Goal: Task Accomplishment & Management: Manage account settings

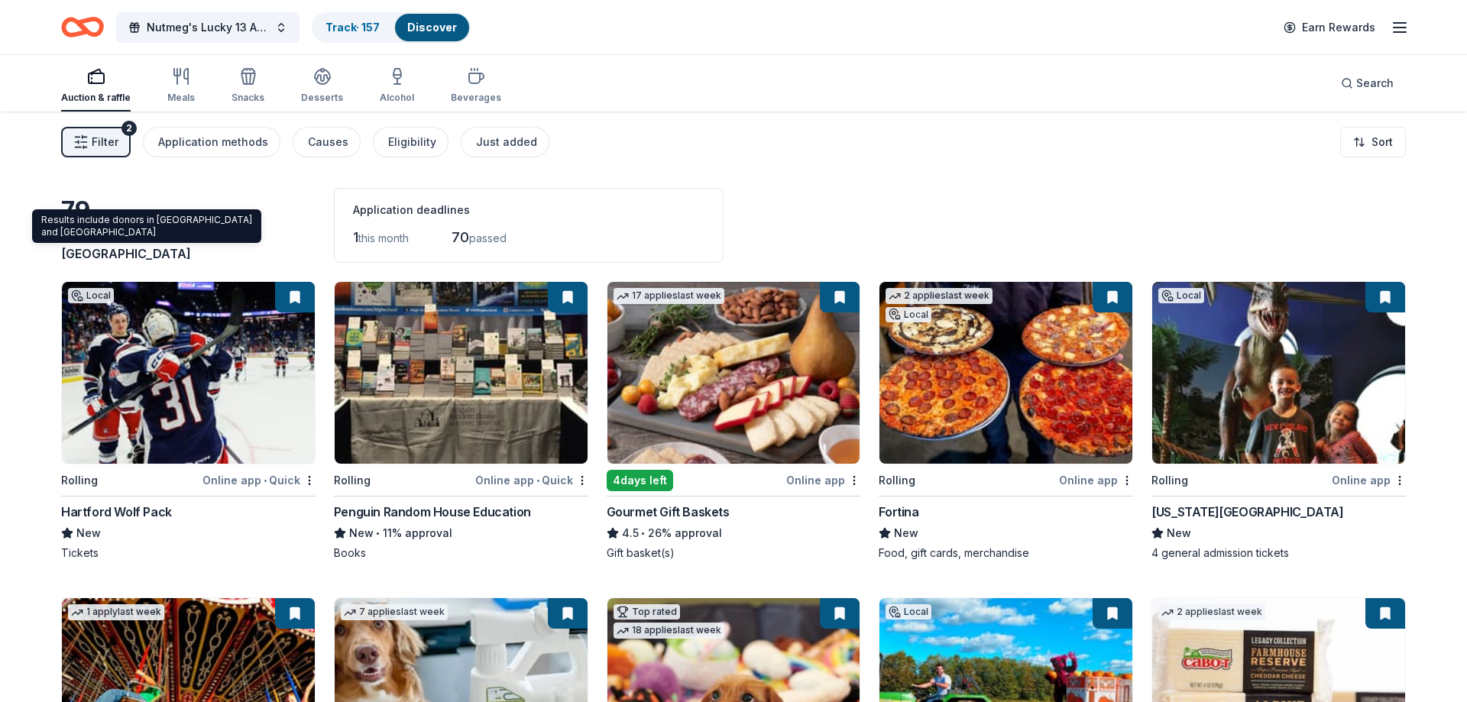
click at [85, 132] on button "Filter 2" at bounding box center [96, 142] width 70 height 31
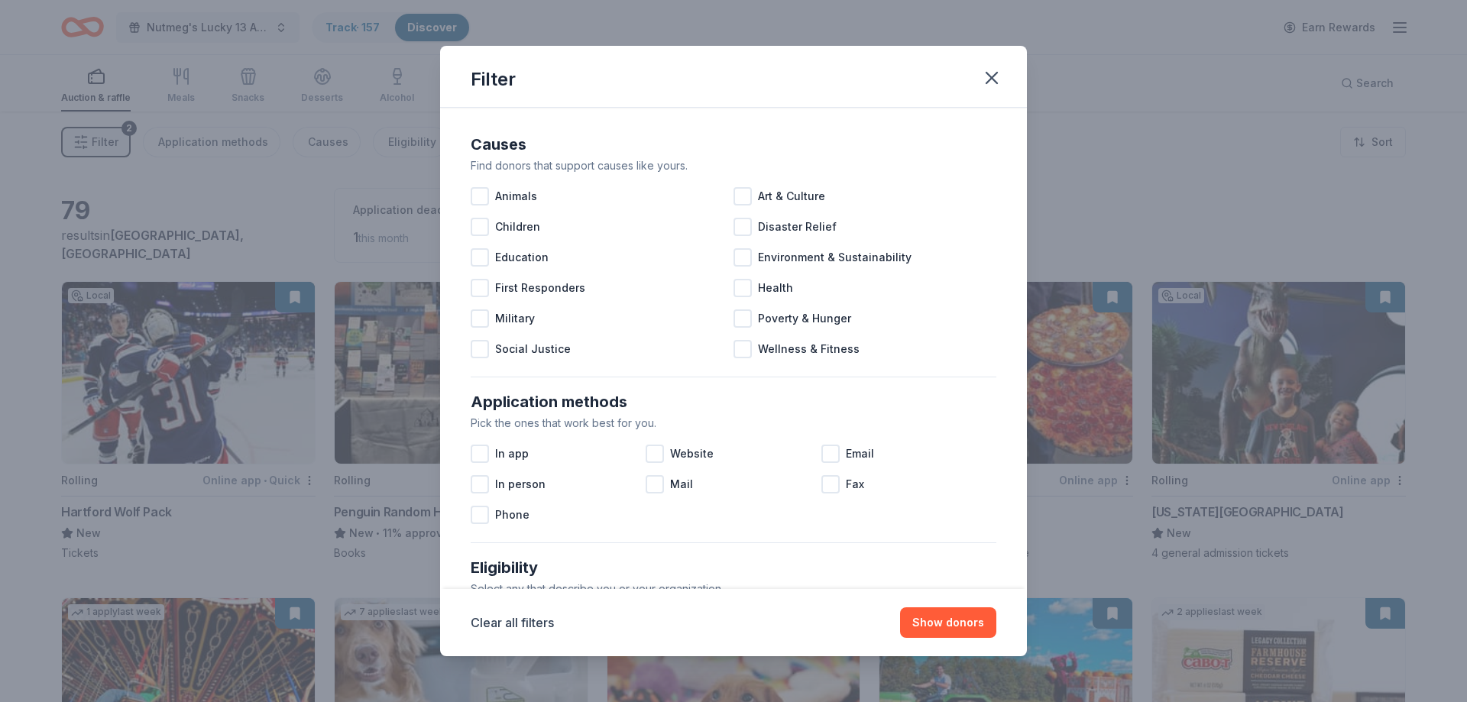
scroll to position [527, 0]
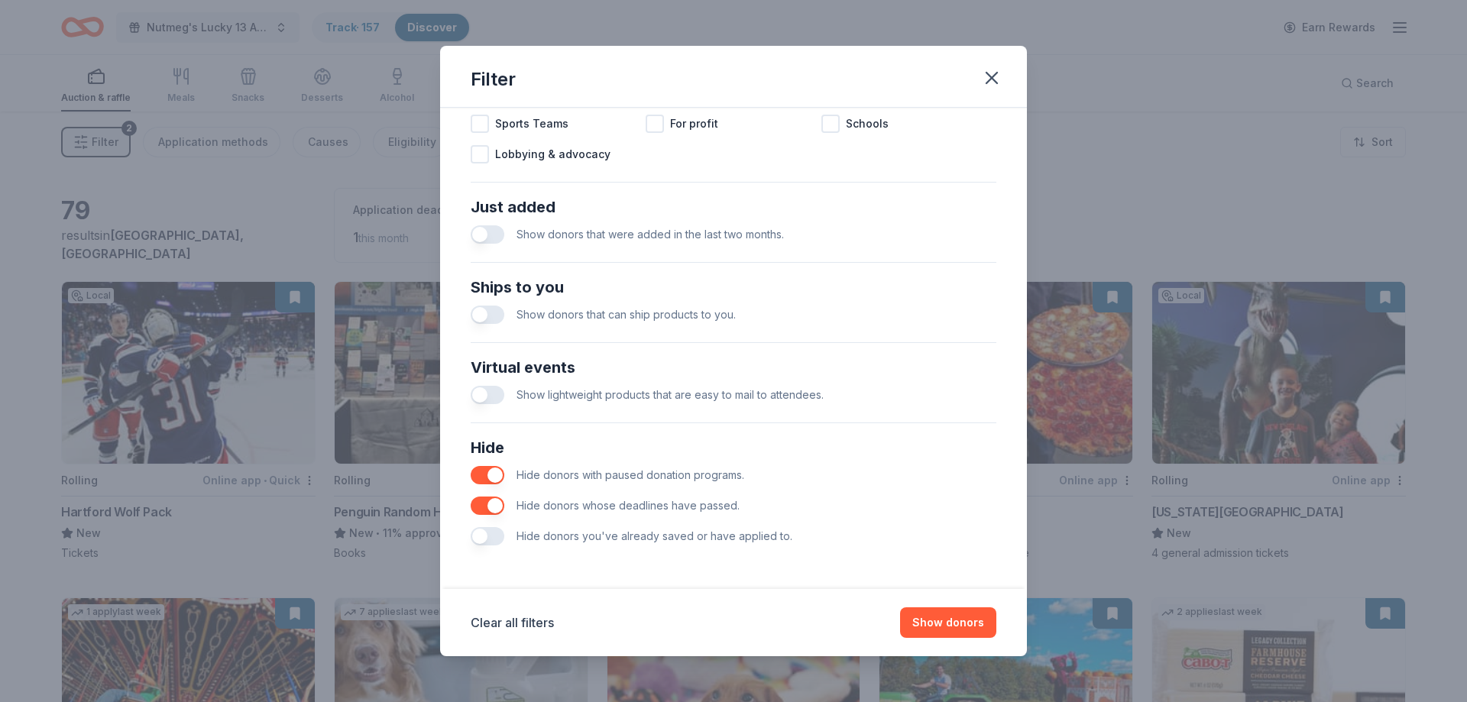
click at [478, 540] on button "button" at bounding box center [488, 536] width 34 height 18
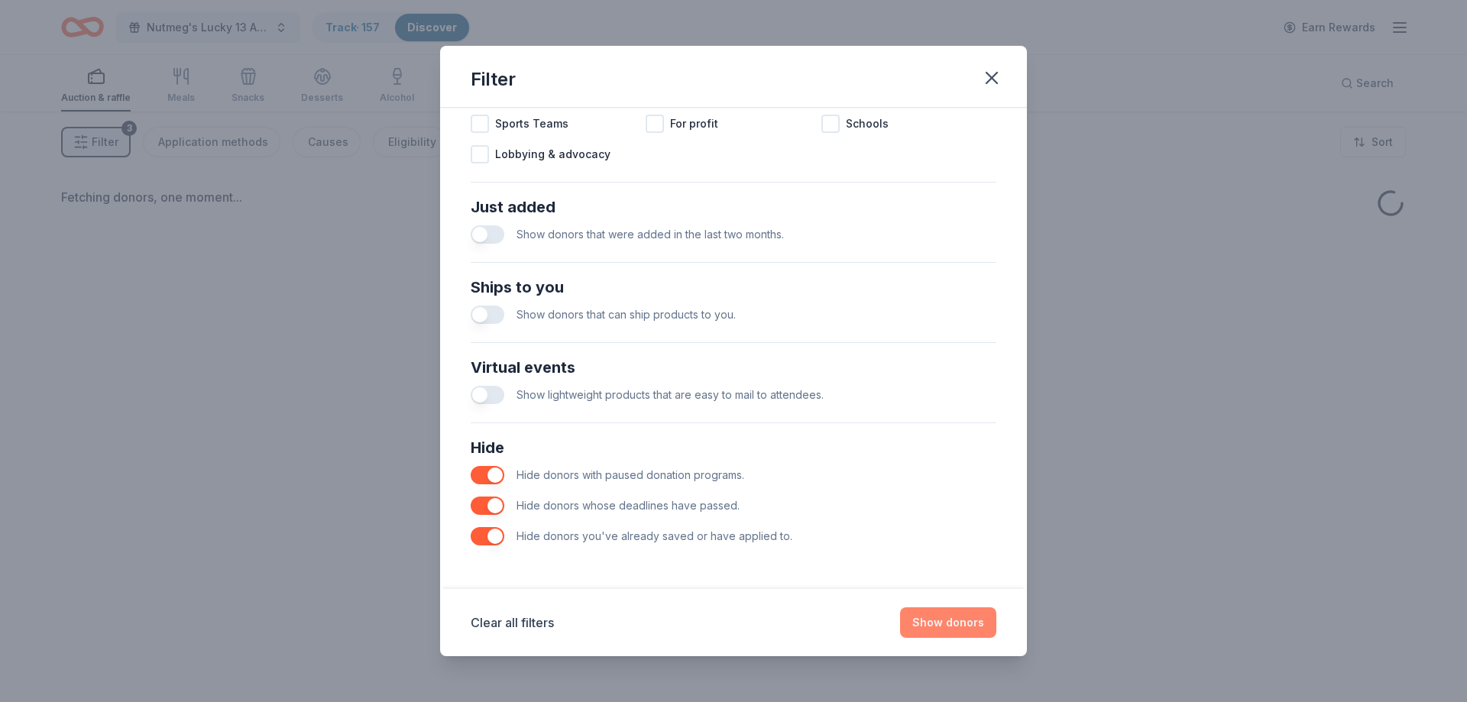
click at [940, 630] on button "Show donors" at bounding box center [948, 623] width 96 height 31
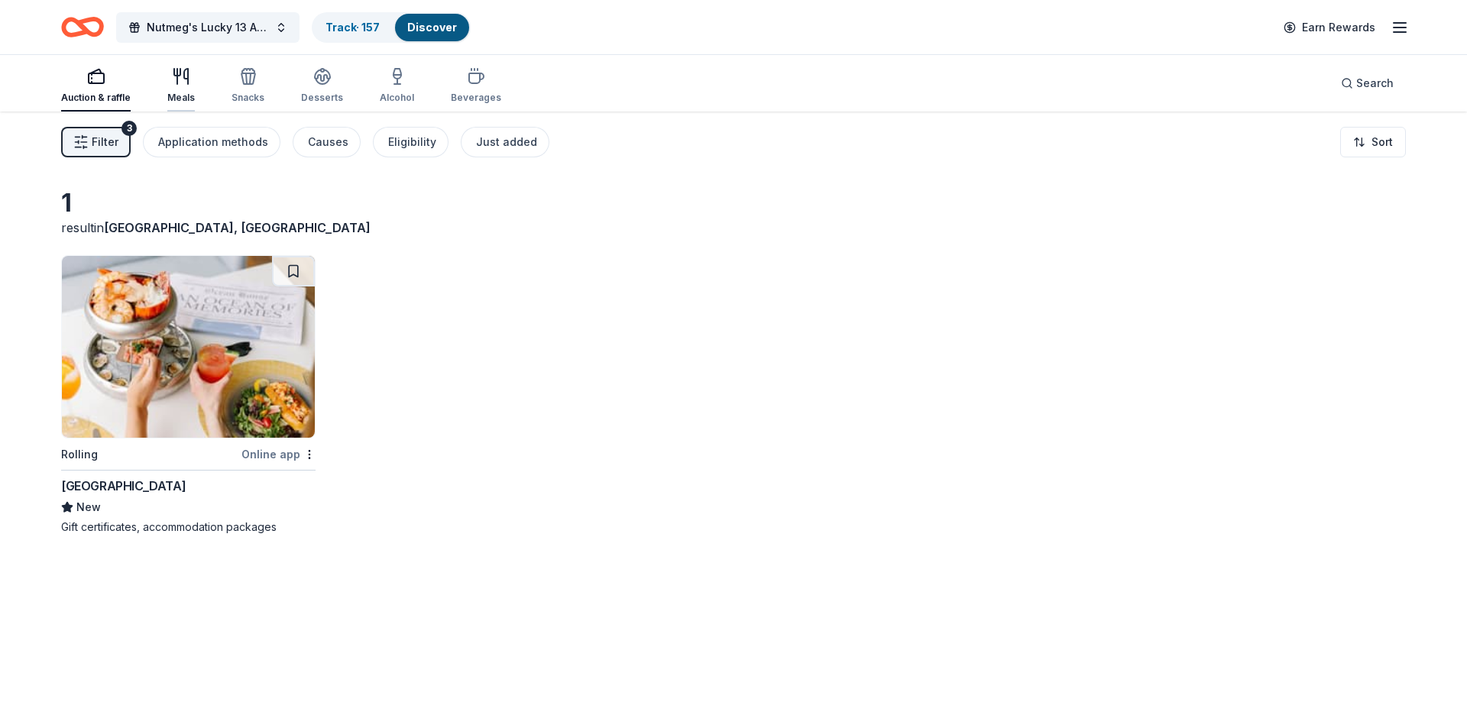
click at [172, 82] on icon "button" at bounding box center [181, 76] width 18 height 18
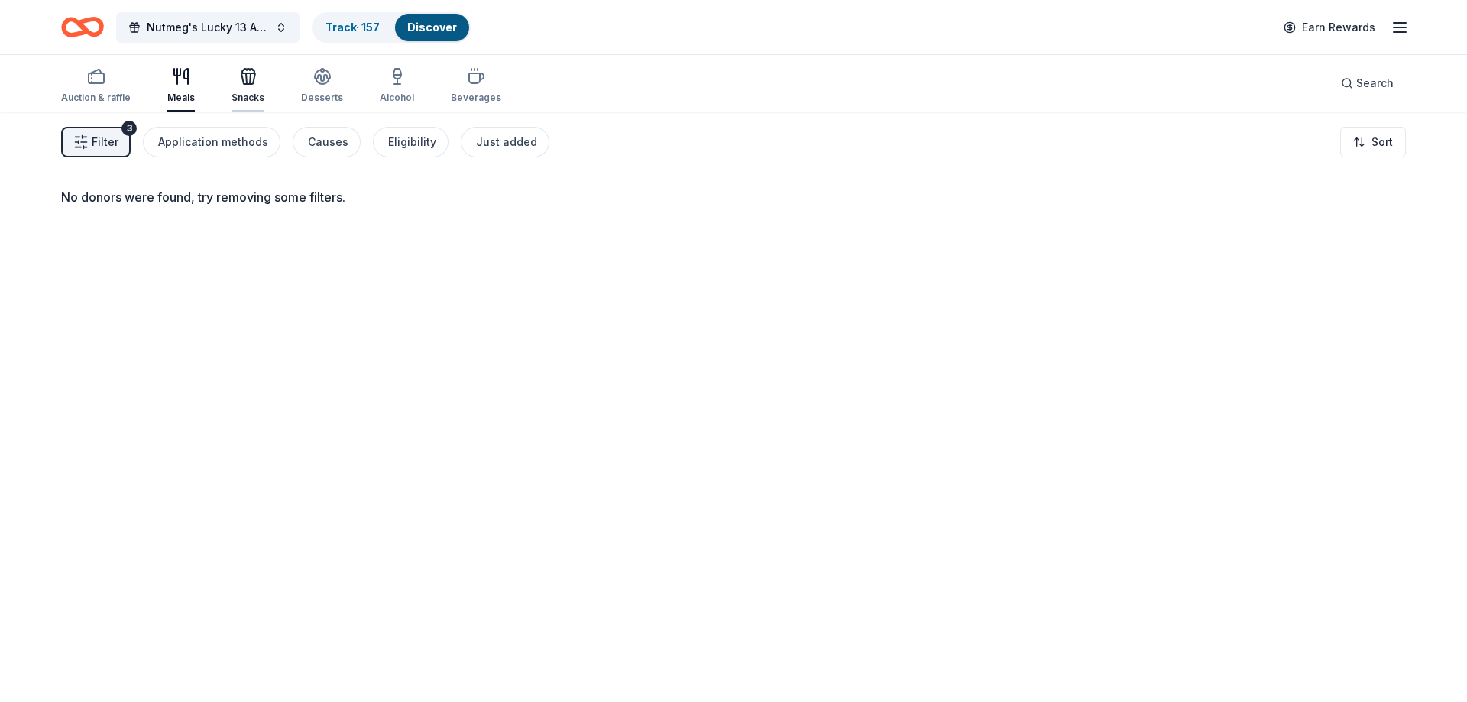
click at [253, 79] on icon "button" at bounding box center [248, 76] width 18 height 18
click at [319, 83] on icon "button" at bounding box center [323, 81] width 14 height 5
click at [388, 83] on icon "button" at bounding box center [397, 76] width 18 height 18
click at [467, 84] on icon "button" at bounding box center [476, 76] width 18 height 18
click at [107, 141] on span "Filter" at bounding box center [105, 142] width 27 height 18
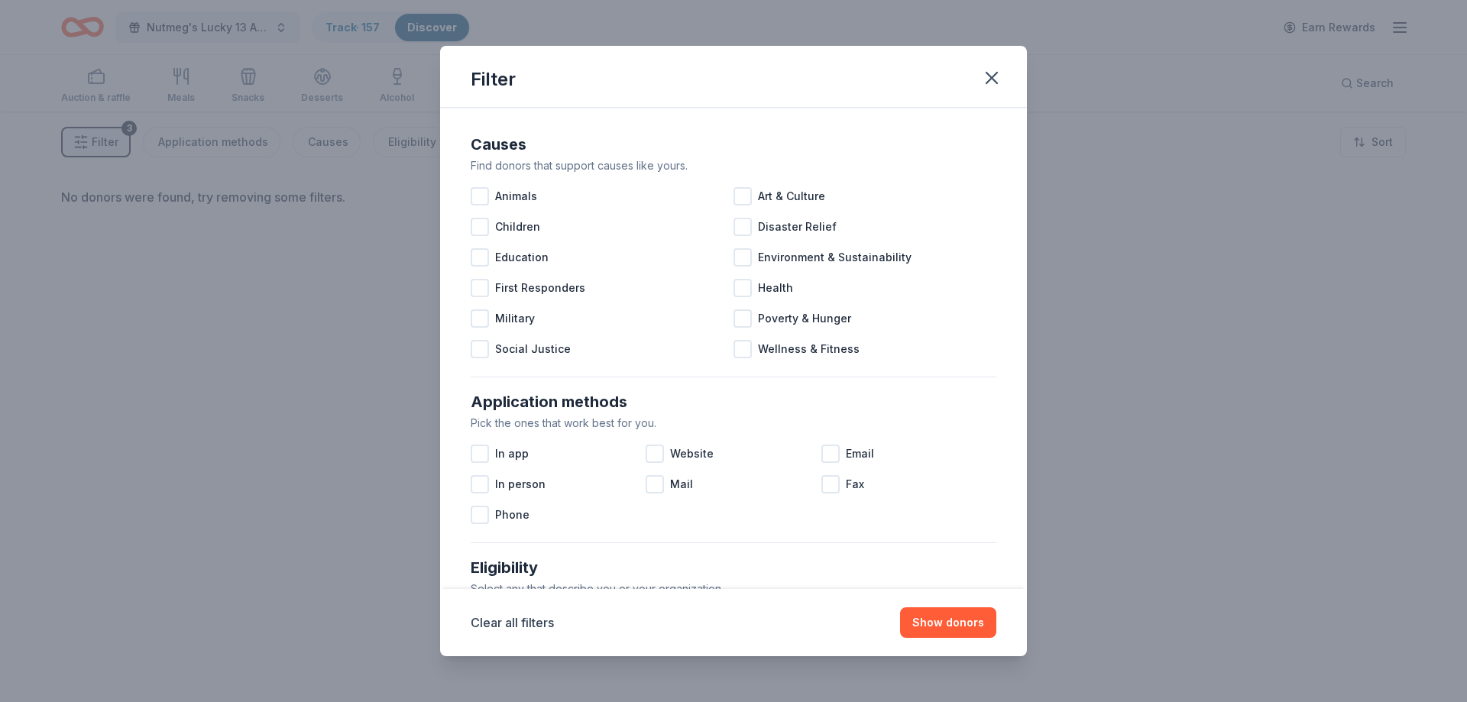
scroll to position [527, 0]
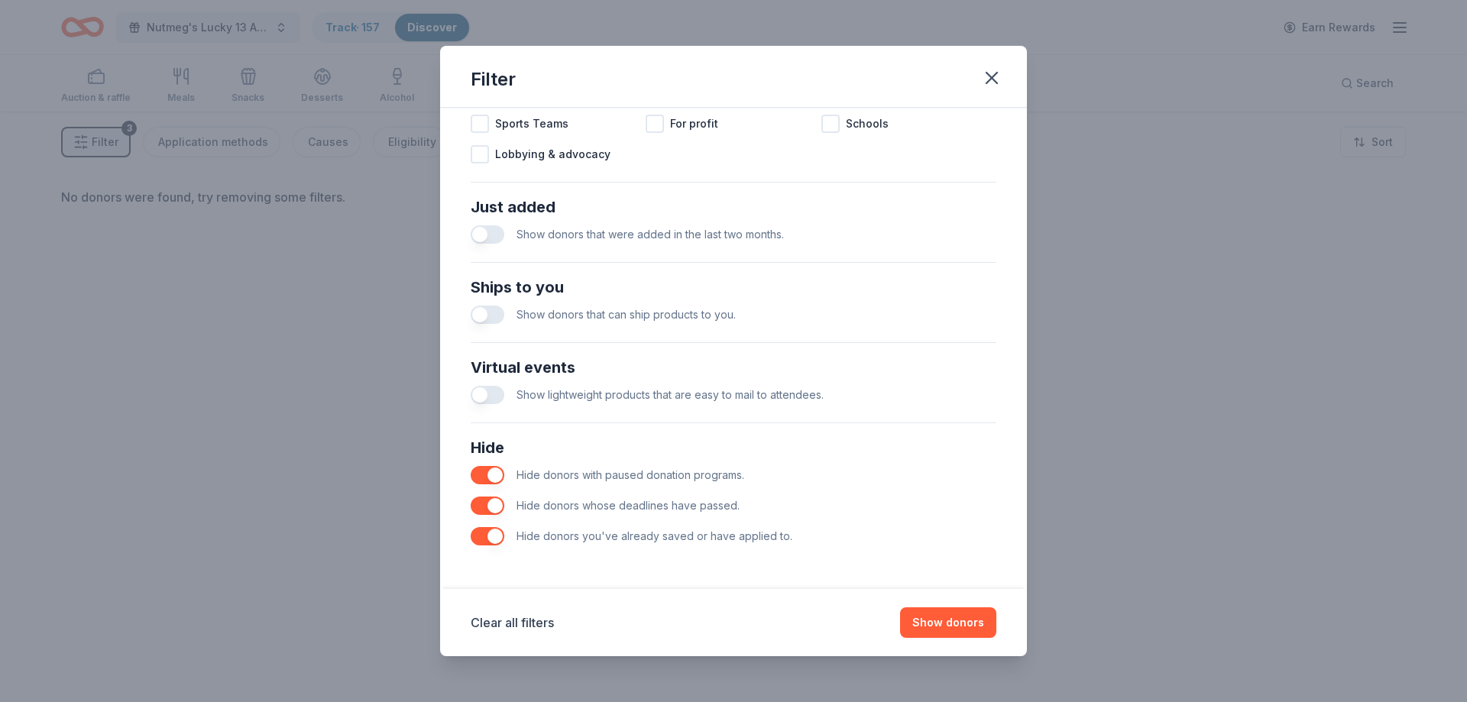
drag, startPoint x: 492, startPoint y: 531, endPoint x: 615, endPoint y: 542, distance: 123.5
click at [492, 532] on button "button" at bounding box center [488, 536] width 34 height 18
click at [927, 618] on button "Show donors" at bounding box center [948, 623] width 96 height 31
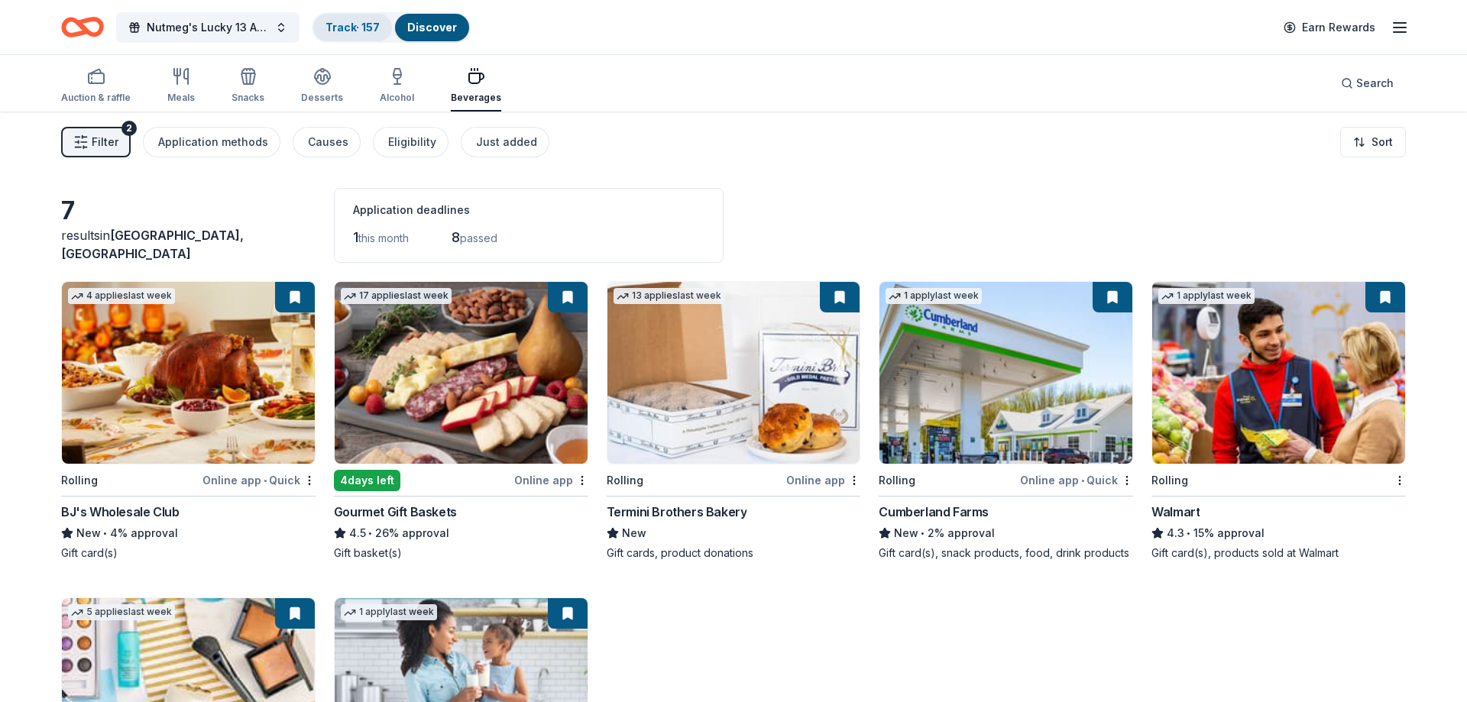
click at [368, 27] on link "Track · 157" at bounding box center [353, 27] width 54 height 13
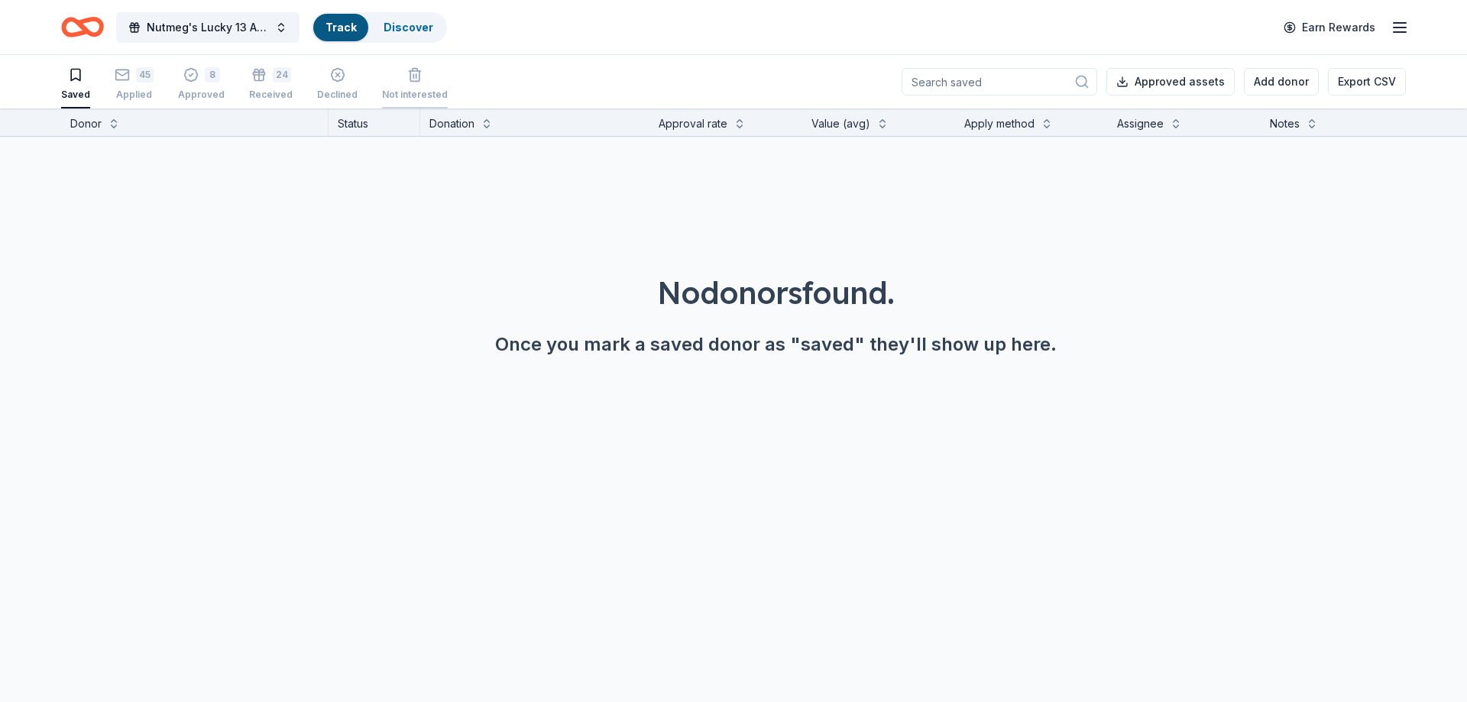
click at [407, 80] on icon "button" at bounding box center [414, 74] width 15 height 15
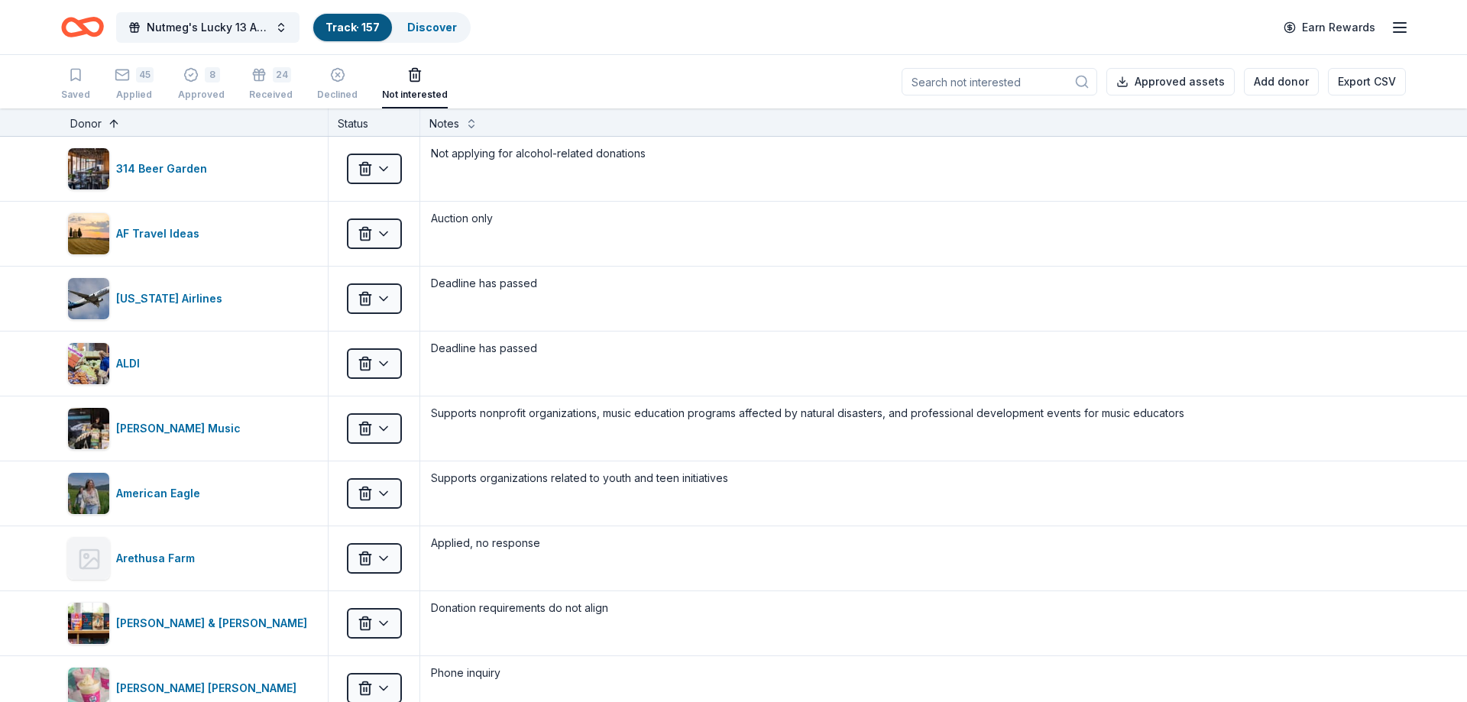
click at [115, 122] on button at bounding box center [114, 122] width 12 height 15
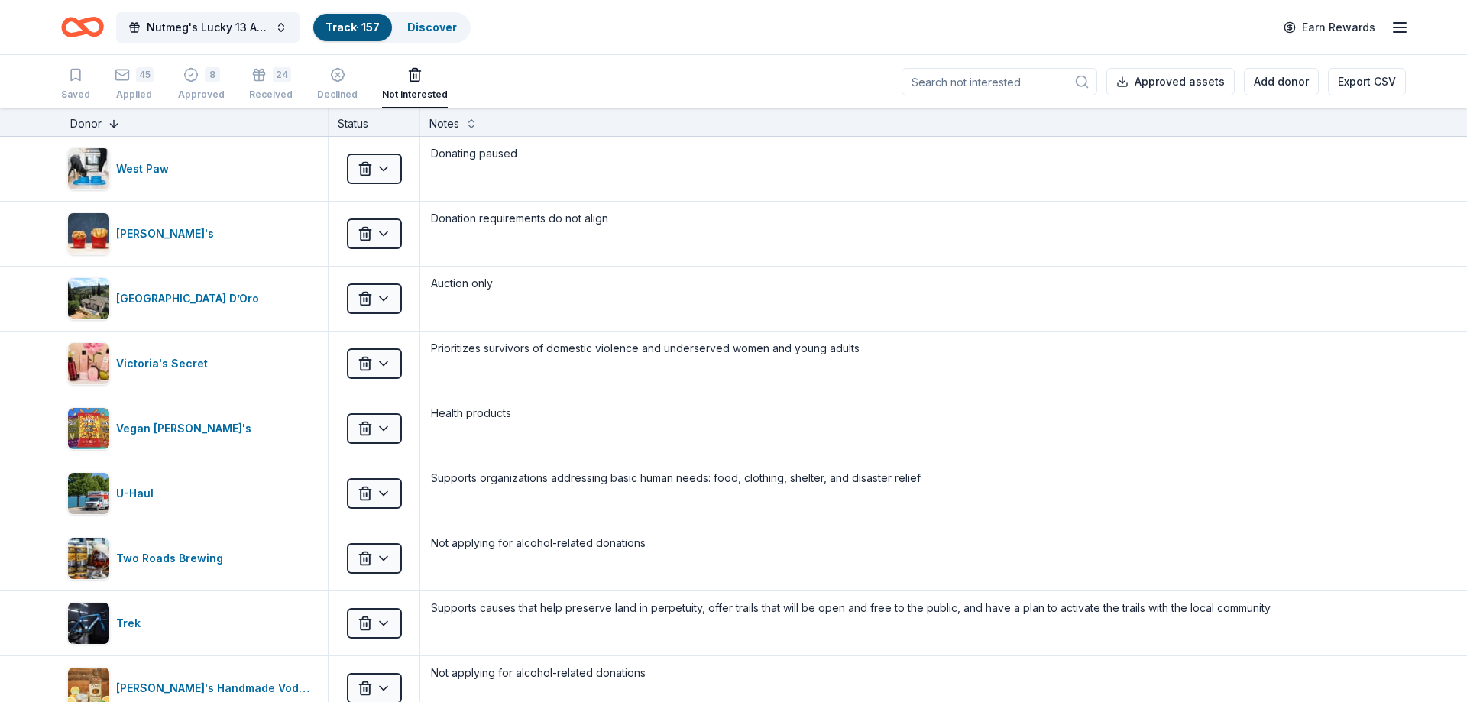
click at [115, 122] on button at bounding box center [114, 122] width 12 height 15
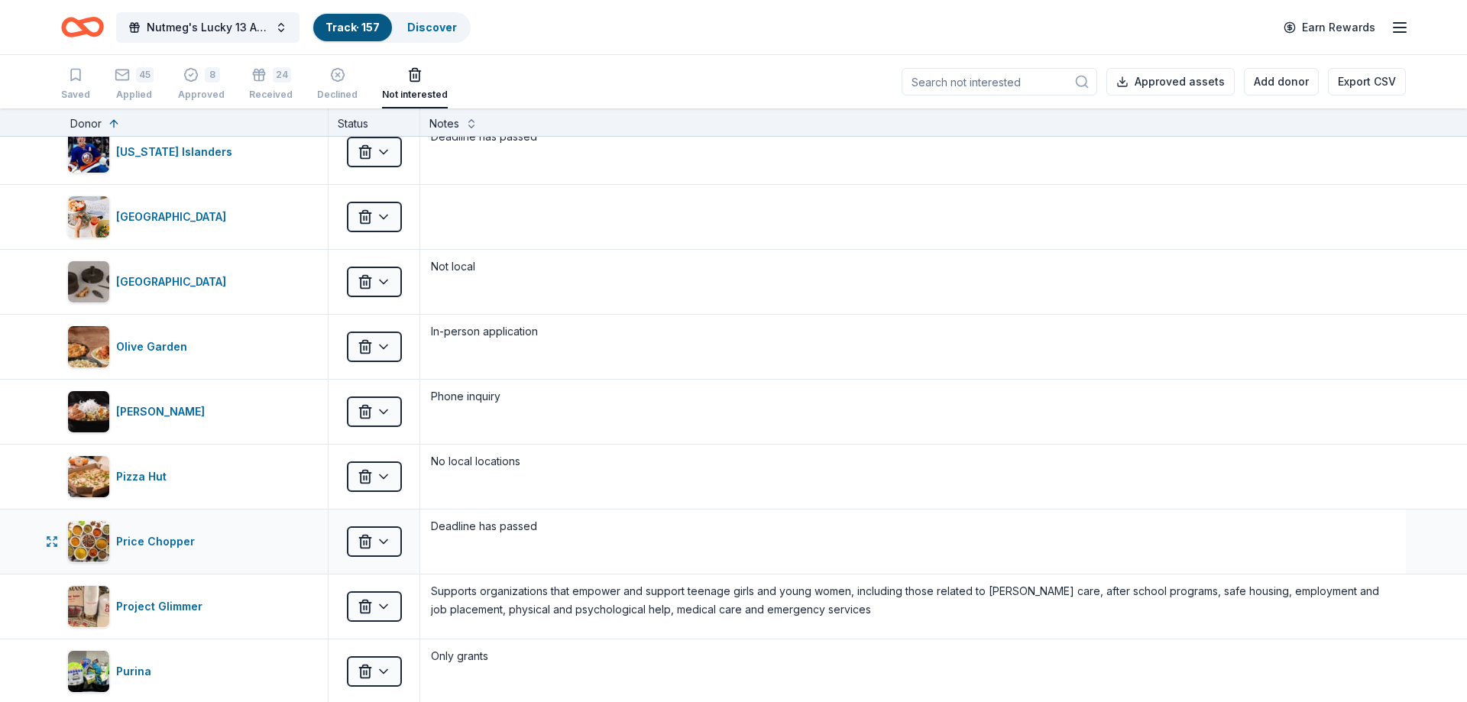
scroll to position [3760, 0]
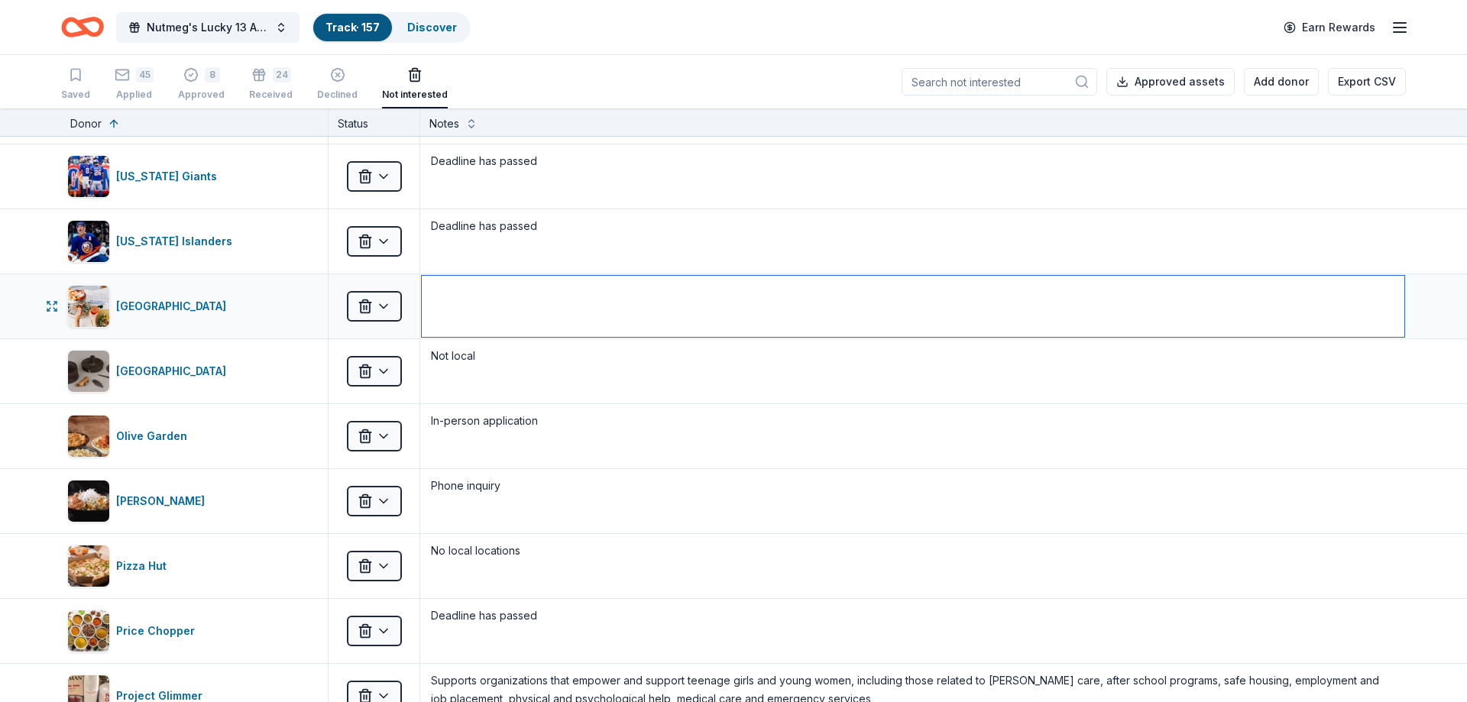
click at [488, 325] on textarea at bounding box center [913, 306] width 983 height 61
type textarea "Deadline has passed"
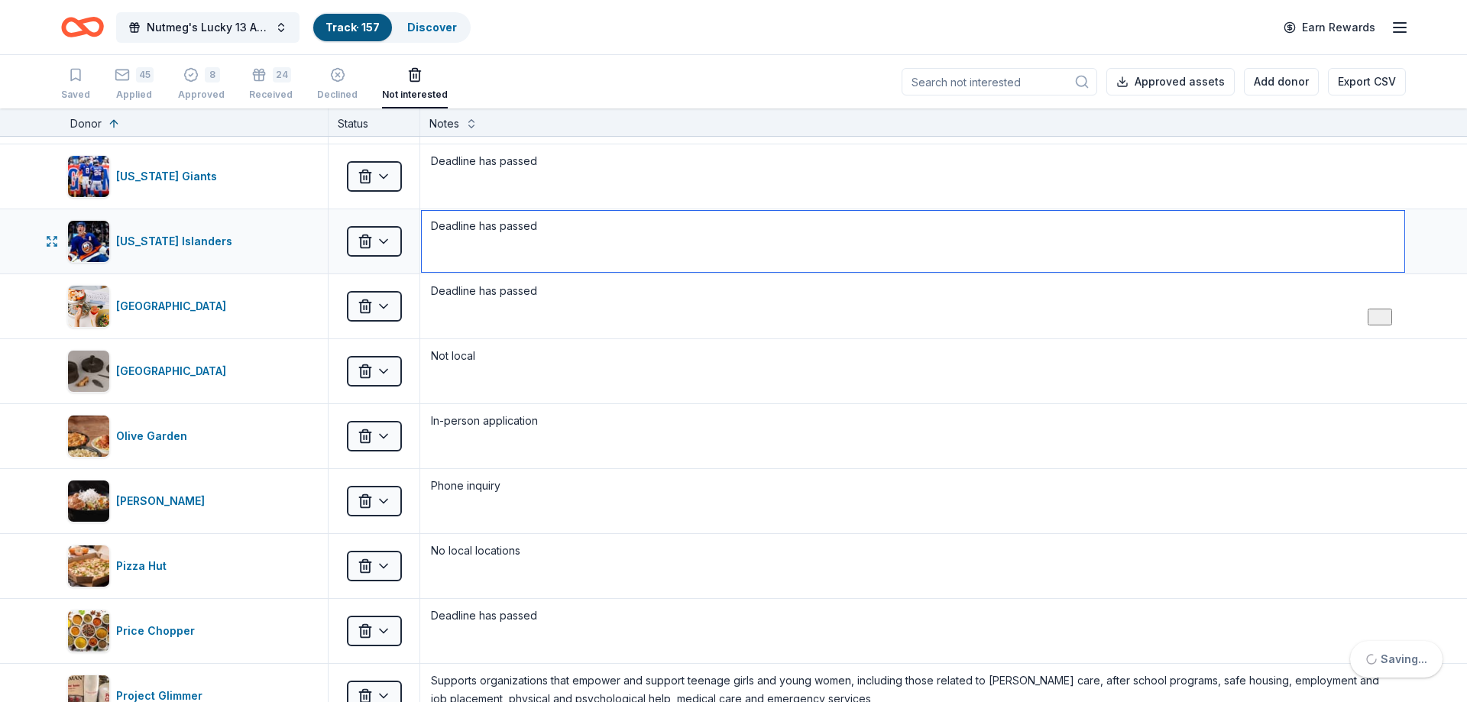
click at [635, 259] on textarea "Deadline has passed" at bounding box center [913, 241] width 983 height 61
click at [75, 84] on div "Saved" at bounding box center [75, 84] width 29 height 34
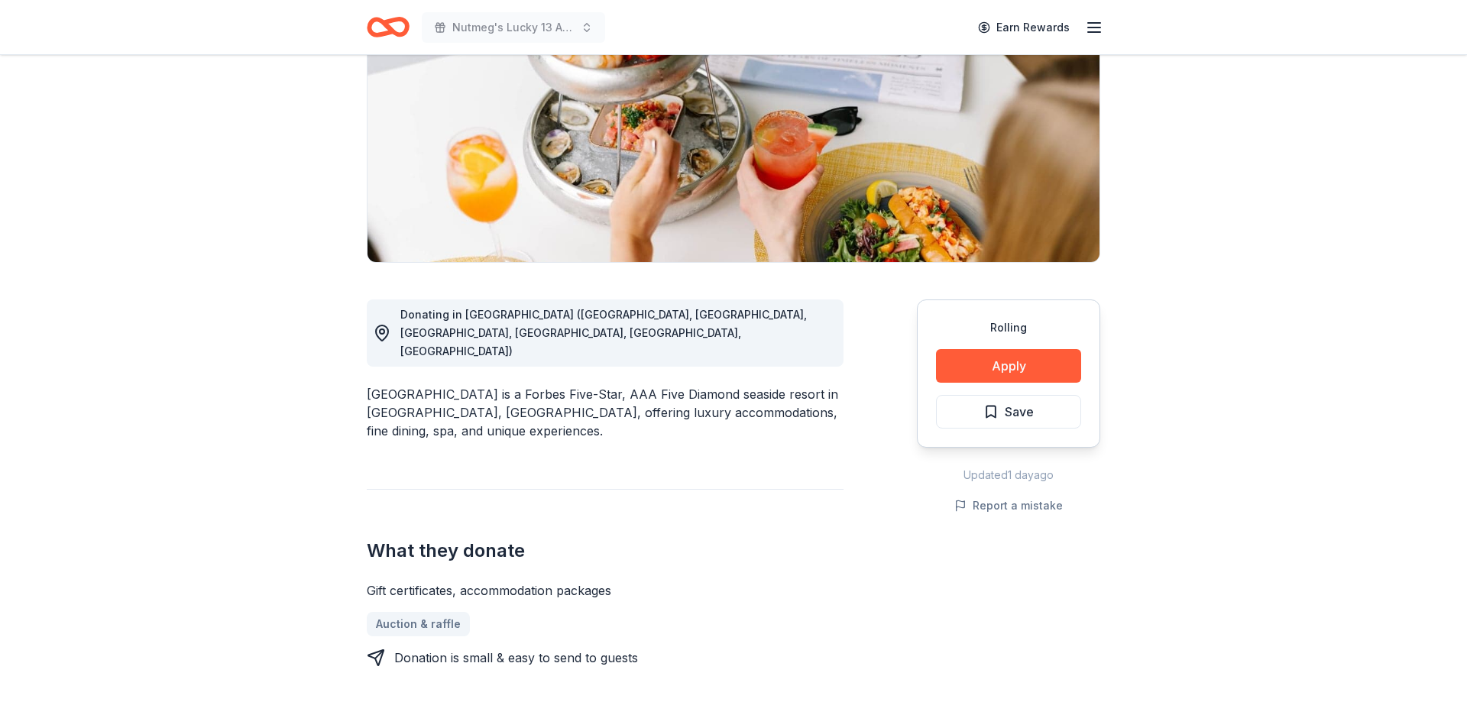
scroll to position [234, 0]
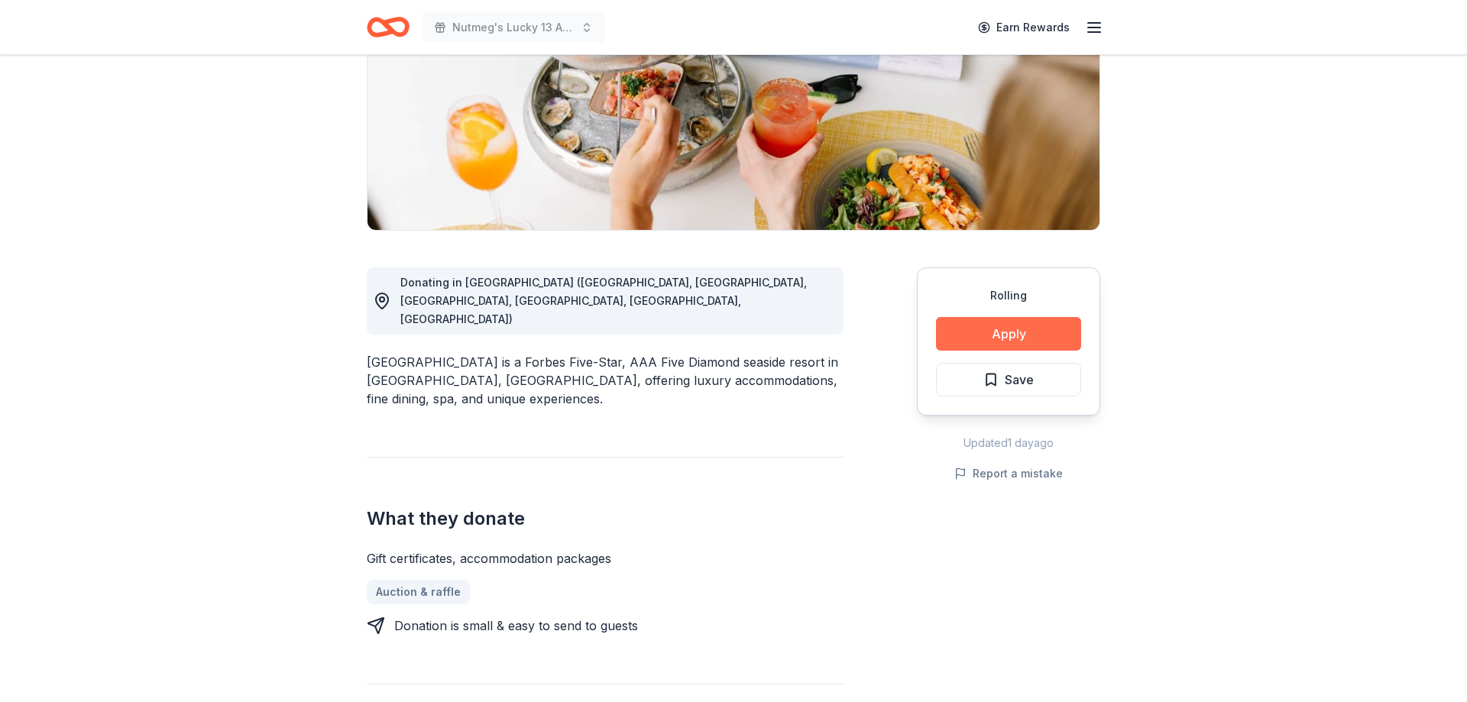
click at [993, 328] on button "Apply" at bounding box center [1008, 334] width 145 height 34
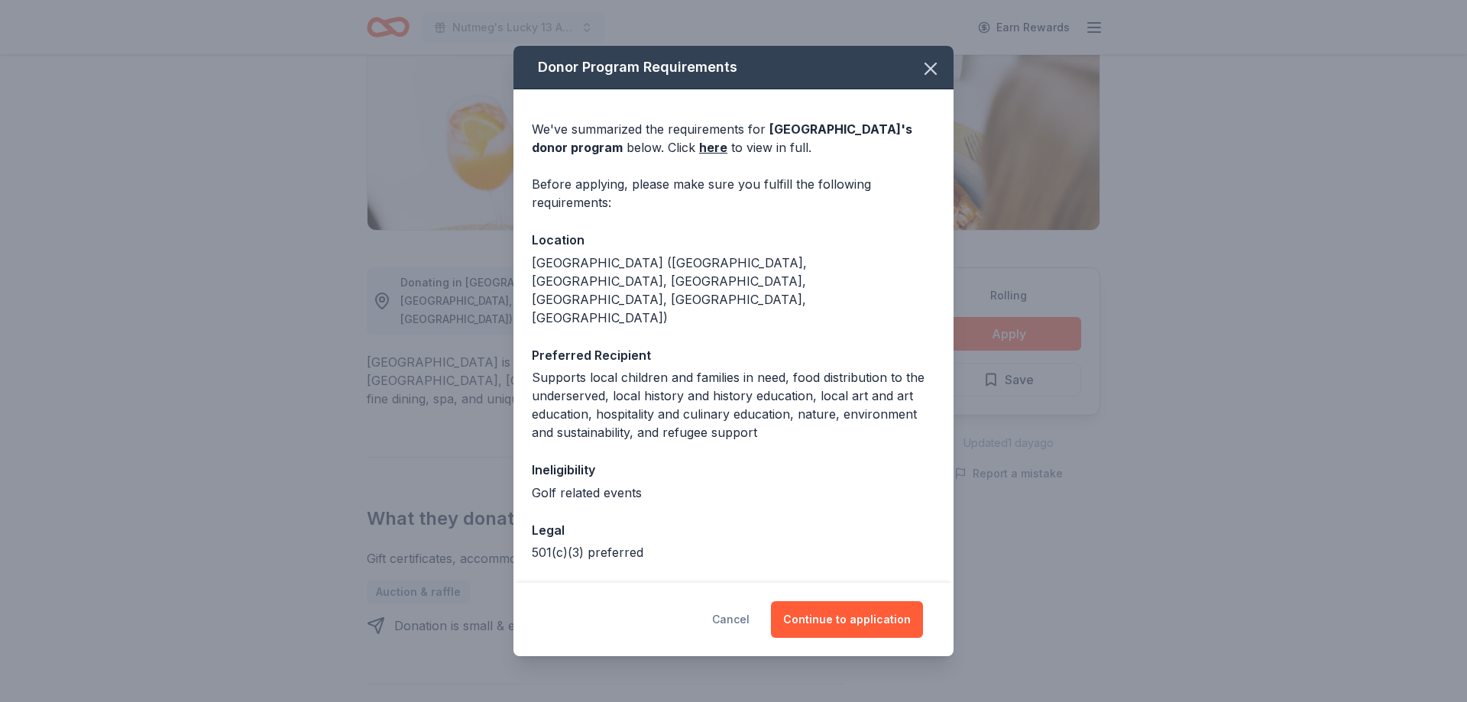
click at [741, 617] on button "Cancel" at bounding box center [730, 619] width 37 height 37
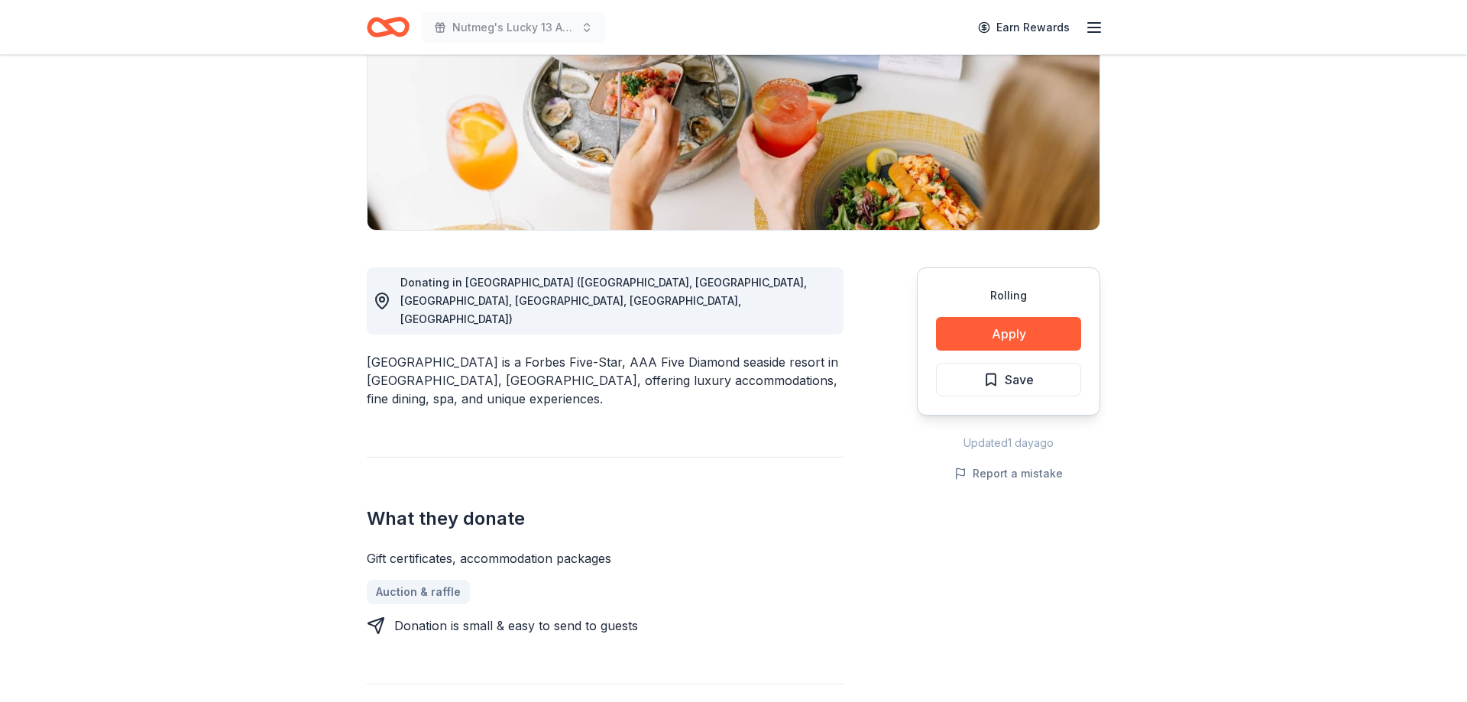
drag, startPoint x: 1024, startPoint y: 378, endPoint x: 1013, endPoint y: 386, distance: 13.1
click at [1024, 378] on span "Save" at bounding box center [1019, 380] width 29 height 20
click at [989, 390] on html "Nutmeg's Lucky 13 Anniversary Event Earn Rewards Rolling Share Ocean House New …" at bounding box center [733, 117] width 1467 height 702
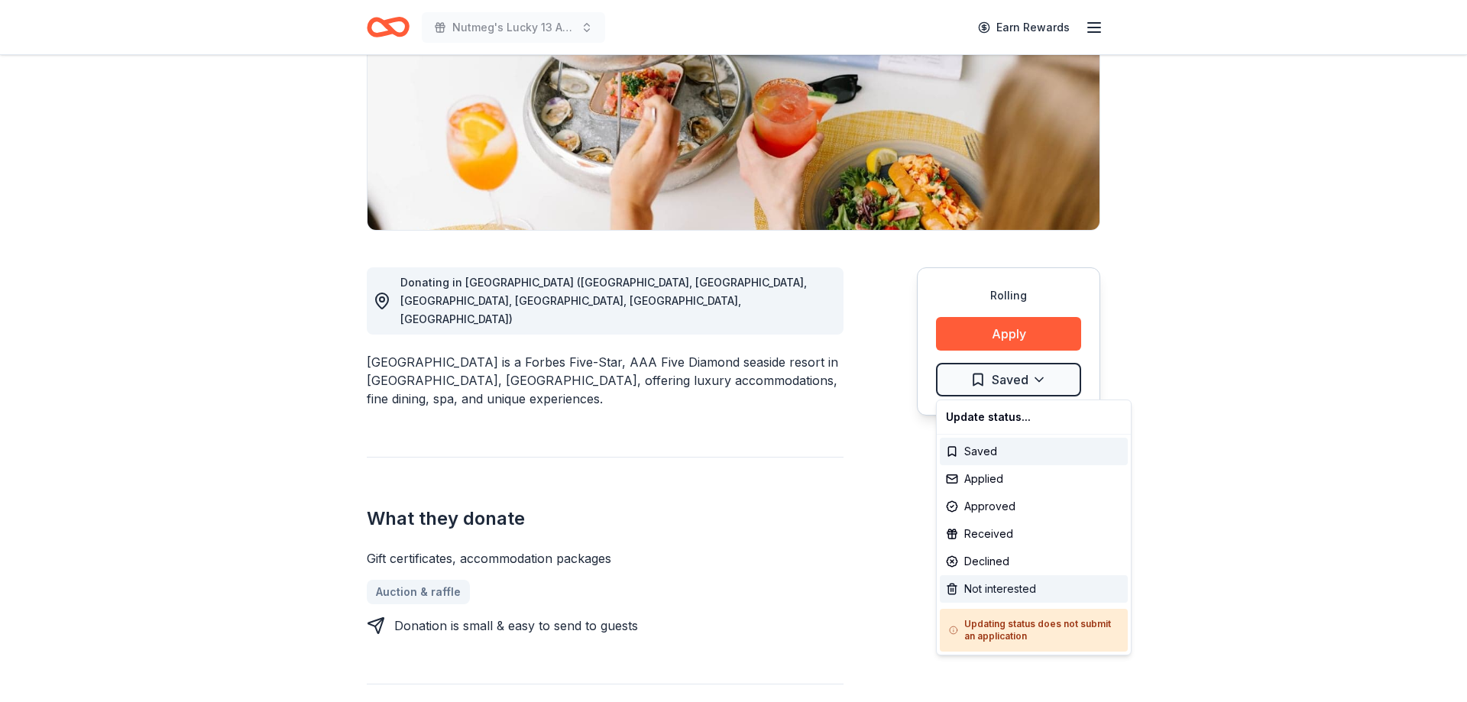
click at [993, 588] on div "Not interested" at bounding box center [1034, 589] width 188 height 28
click at [1000, 585] on div "Not interested" at bounding box center [1003, 589] width 127 height 28
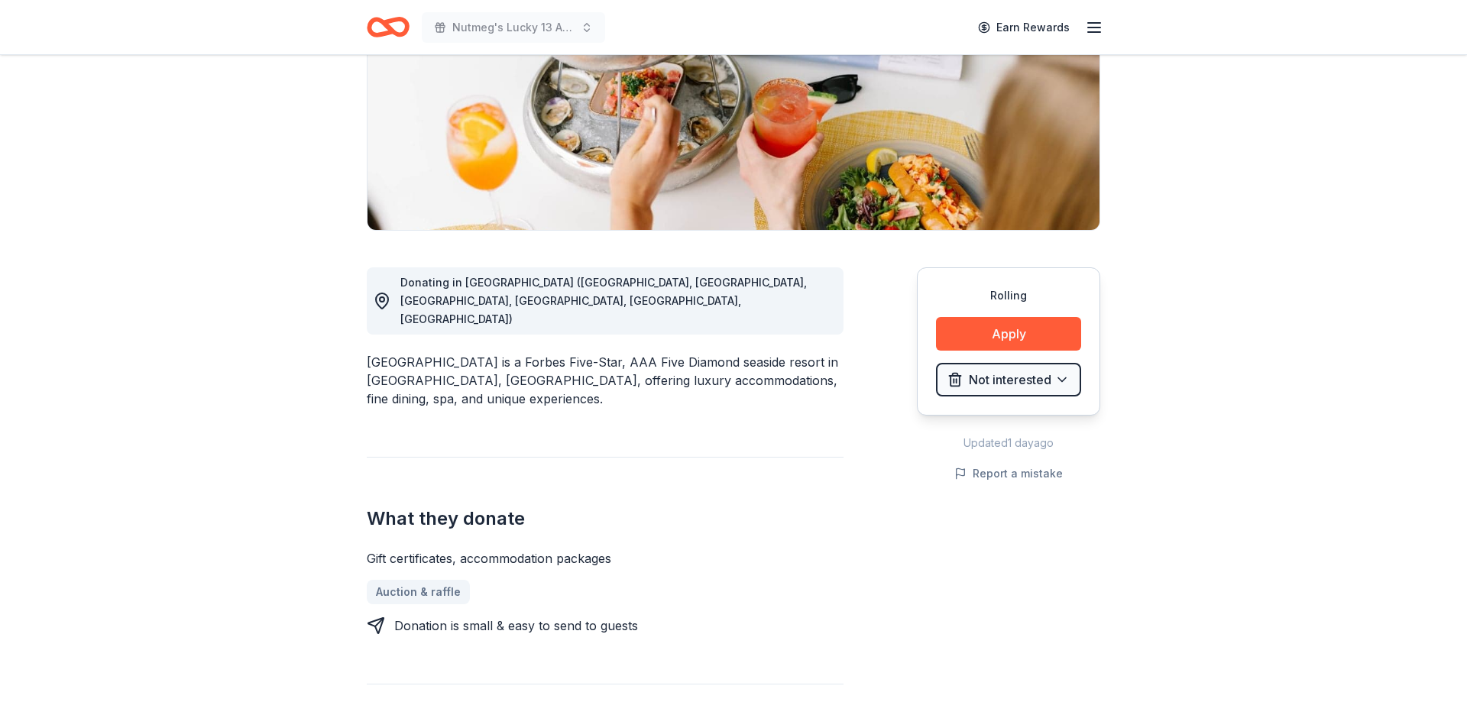
scroll to position [0, 0]
